Goal: Use online tool/utility: Utilize a website feature to perform a specific function

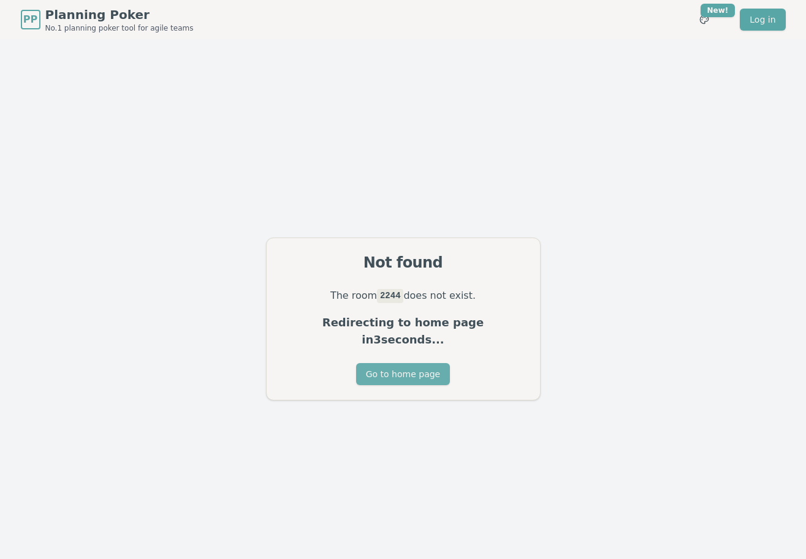
click at [399, 363] on button "Go to home page" at bounding box center [403, 374] width 94 height 22
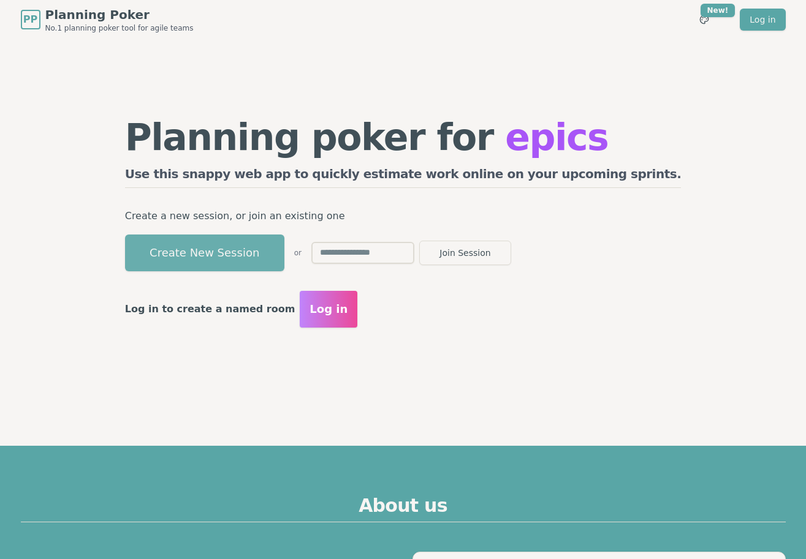
click at [284, 246] on button "Create New Session" at bounding box center [204, 253] width 159 height 37
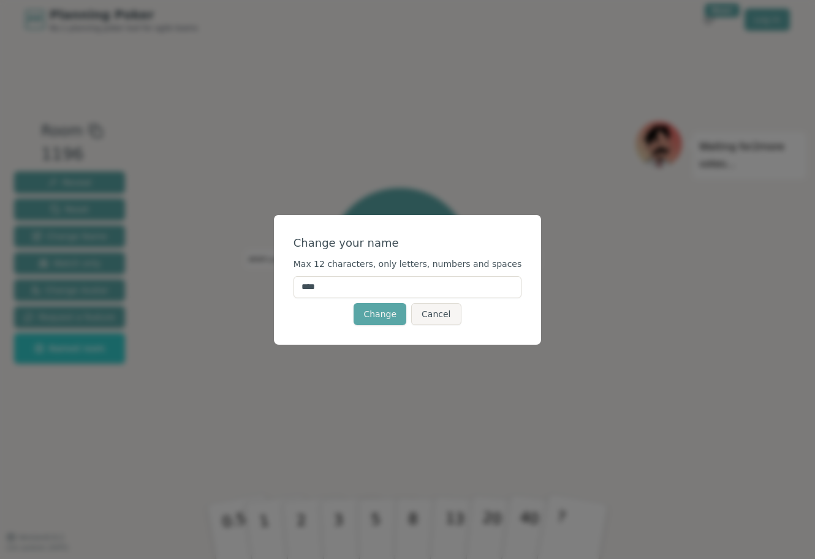
click at [322, 286] on input "****" at bounding box center [408, 287] width 229 height 22
type input "***"
click at [381, 314] on button "Change" at bounding box center [380, 314] width 53 height 22
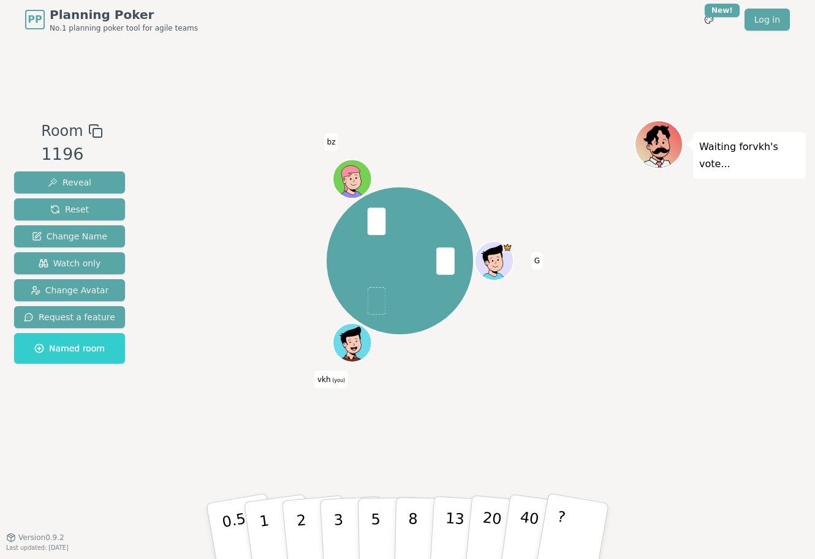
click at [748, 406] on div "Waiting for vkh 's vote..." at bounding box center [720, 288] width 172 height 337
click at [432, 449] on div "G vkh (you) bz" at bounding box center [399, 288] width 469 height 337
click at [314, 520] on button "2" at bounding box center [316, 531] width 70 height 97
click at [338, 516] on button "3" at bounding box center [352, 532] width 67 height 96
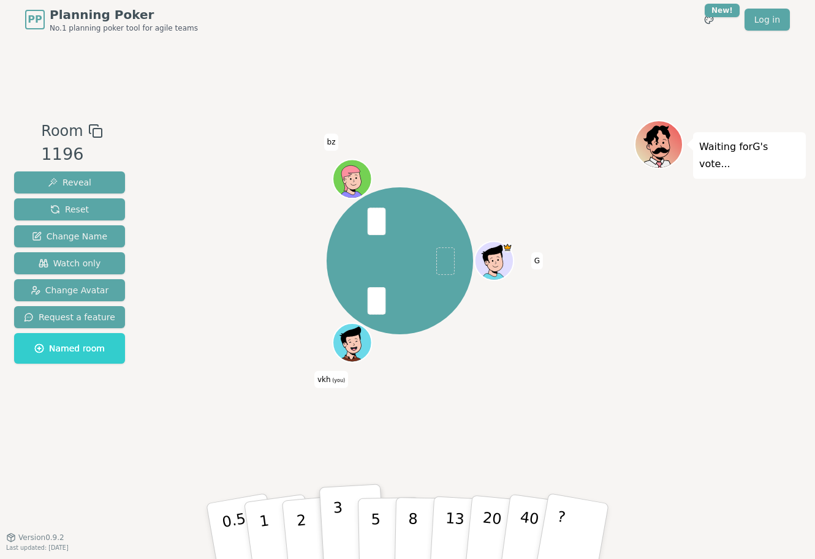
click at [335, 510] on p "3" at bounding box center [339, 532] width 13 height 67
click at [334, 526] on button "3" at bounding box center [352, 532] width 67 height 96
click at [383, 524] on button "5" at bounding box center [389, 531] width 63 height 93
